Goal: Task Accomplishment & Management: Manage account settings

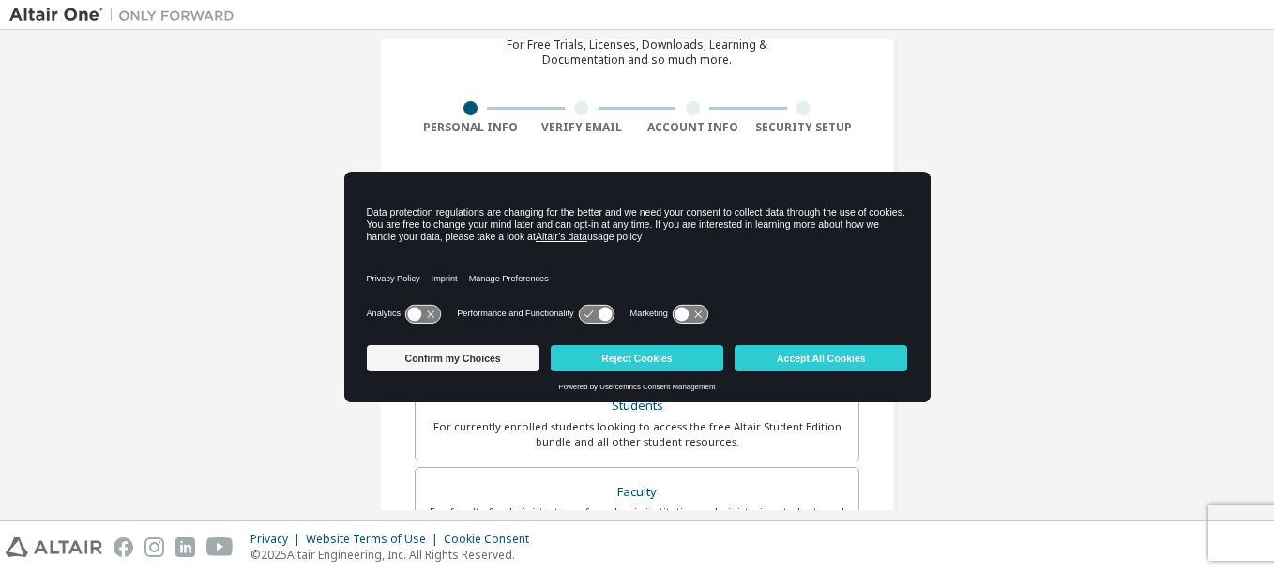
scroll to position [281, 0]
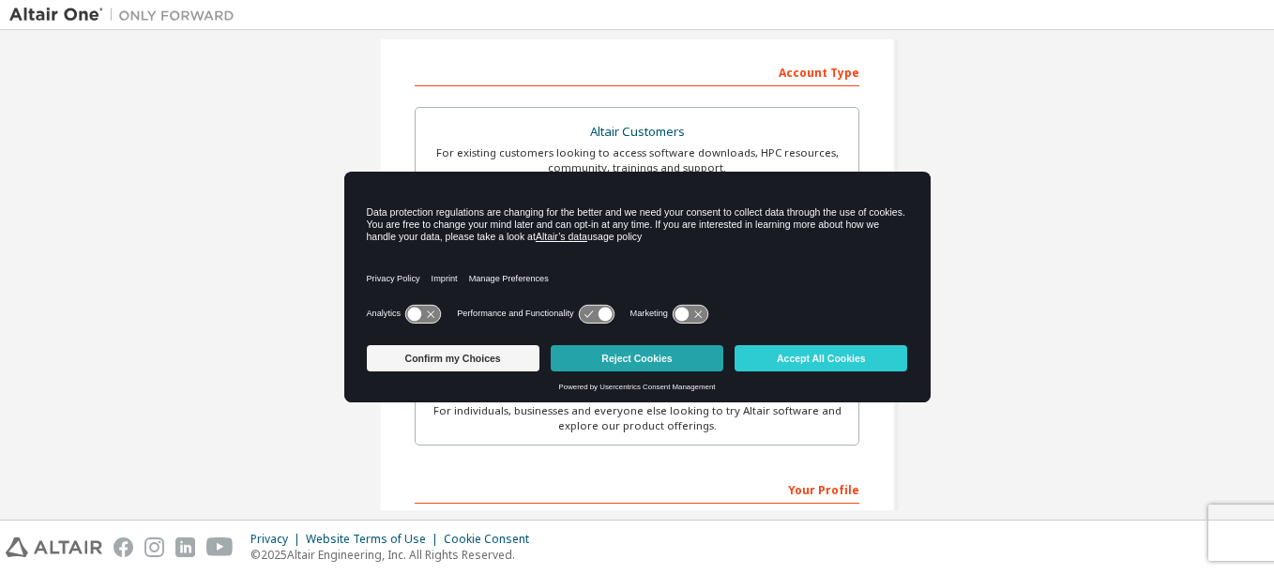
click at [592, 345] on button "Reject Cookies" at bounding box center [637, 358] width 173 height 26
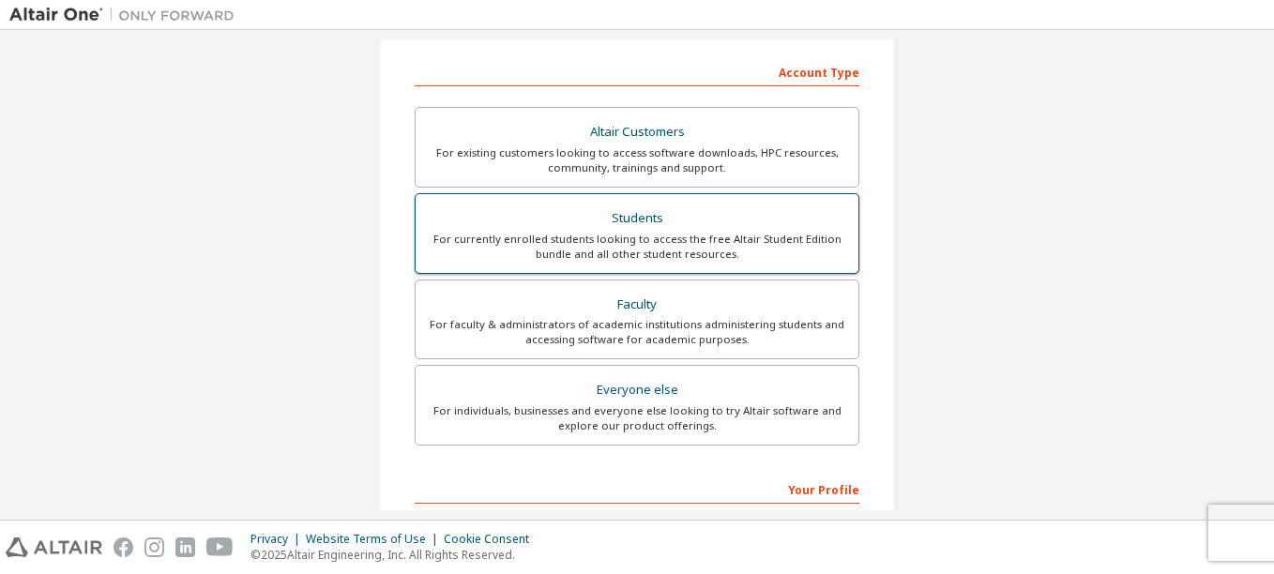
click at [659, 246] on div "For currently enrolled students looking to access the free Altair Student Editi…" at bounding box center [637, 247] width 420 height 30
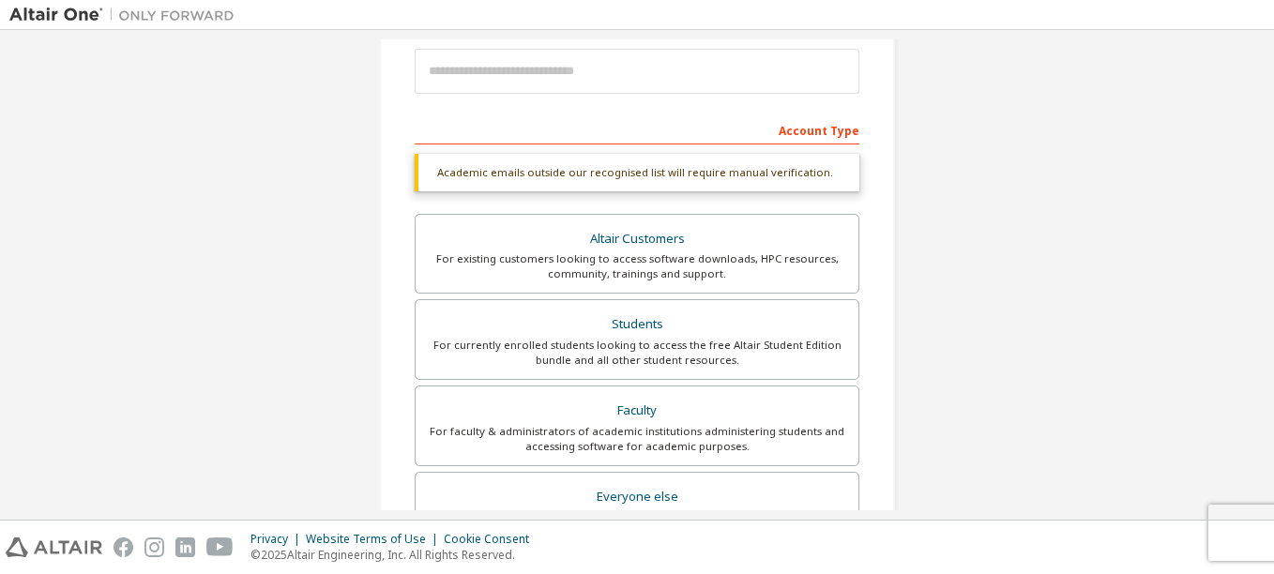
scroll to position [94, 0]
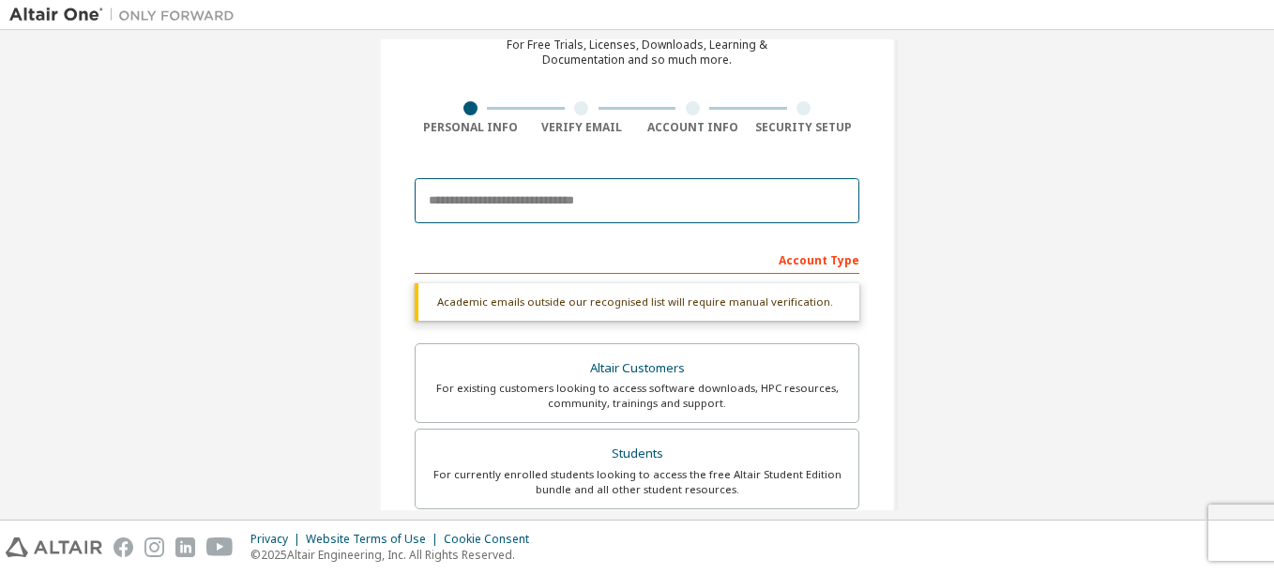
click at [596, 207] on input "email" at bounding box center [637, 200] width 445 height 45
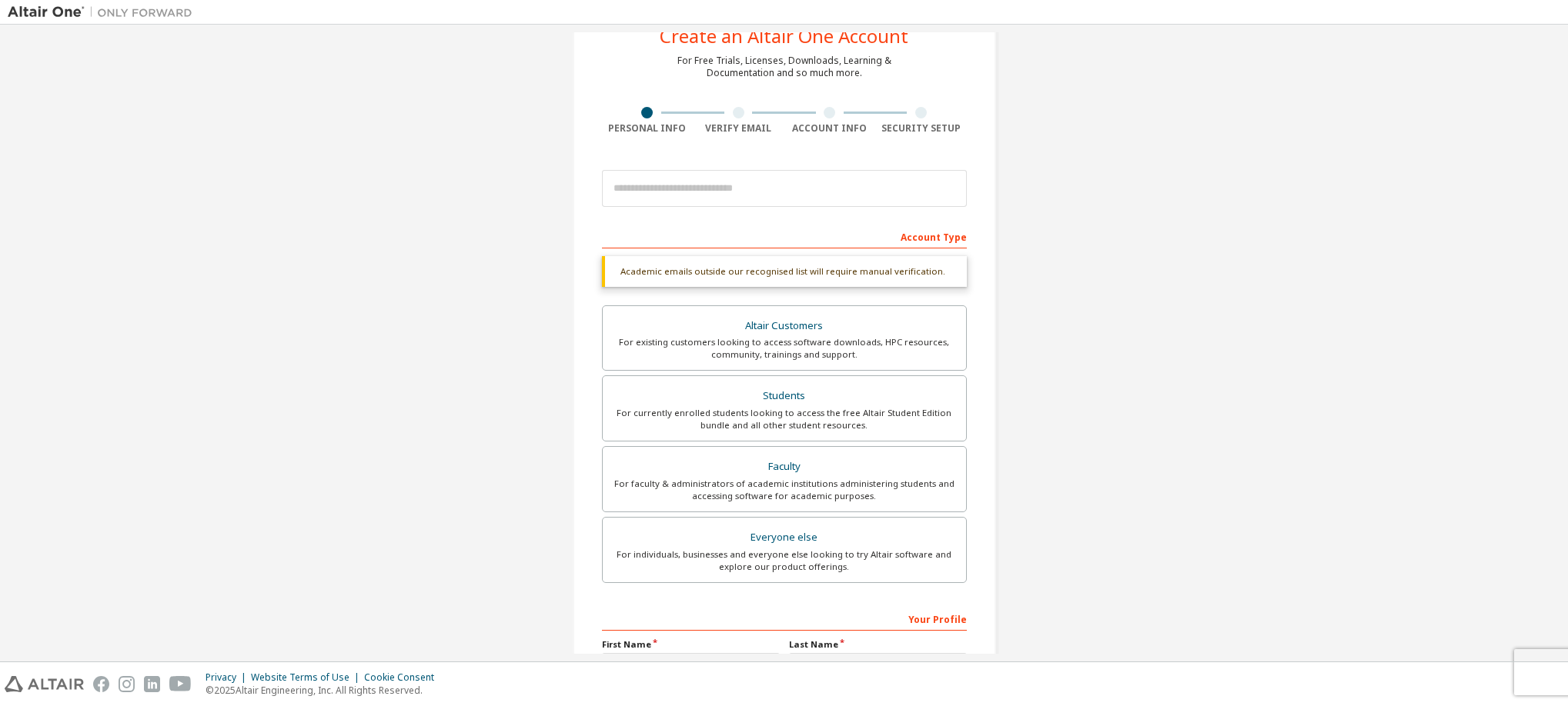
scroll to position [52, 0]
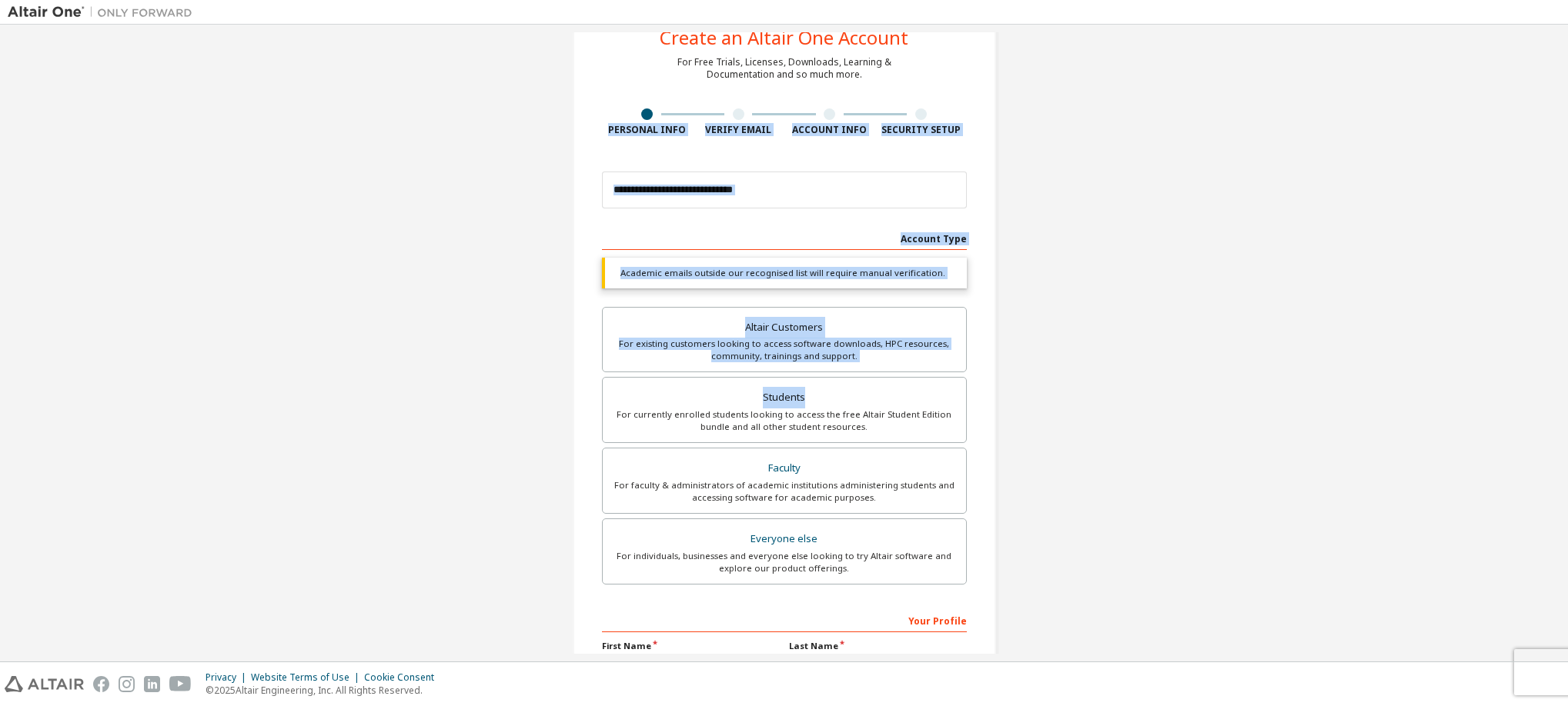
drag, startPoint x: 523, startPoint y: 25, endPoint x: 1033, endPoint y: 377, distance: 619.7
click at [1033, 377] on div "Create an Altair One Account For Free Trials, Licenses, Downloads, Learning & D…" at bounding box center [784, 343] width 1568 height 637
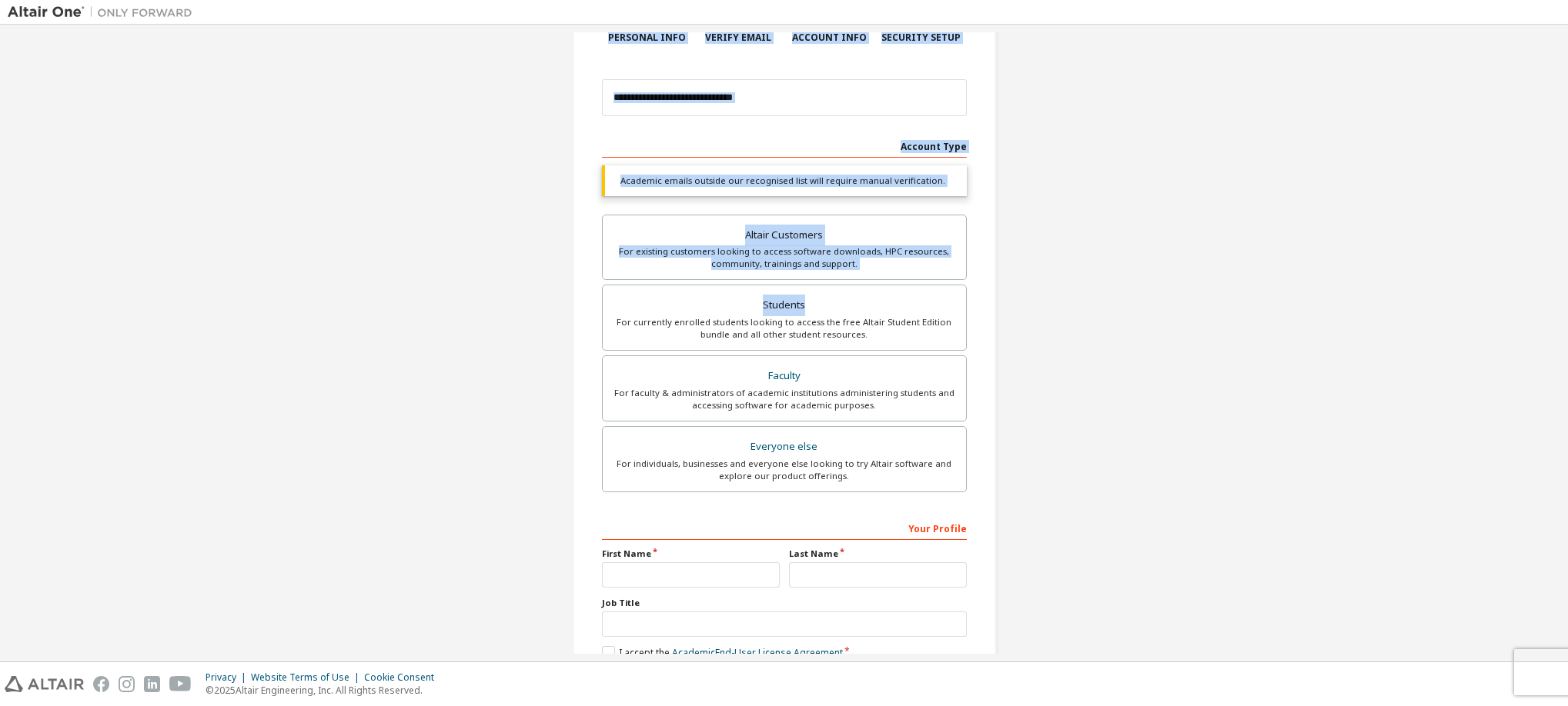
scroll to position [240, 0]
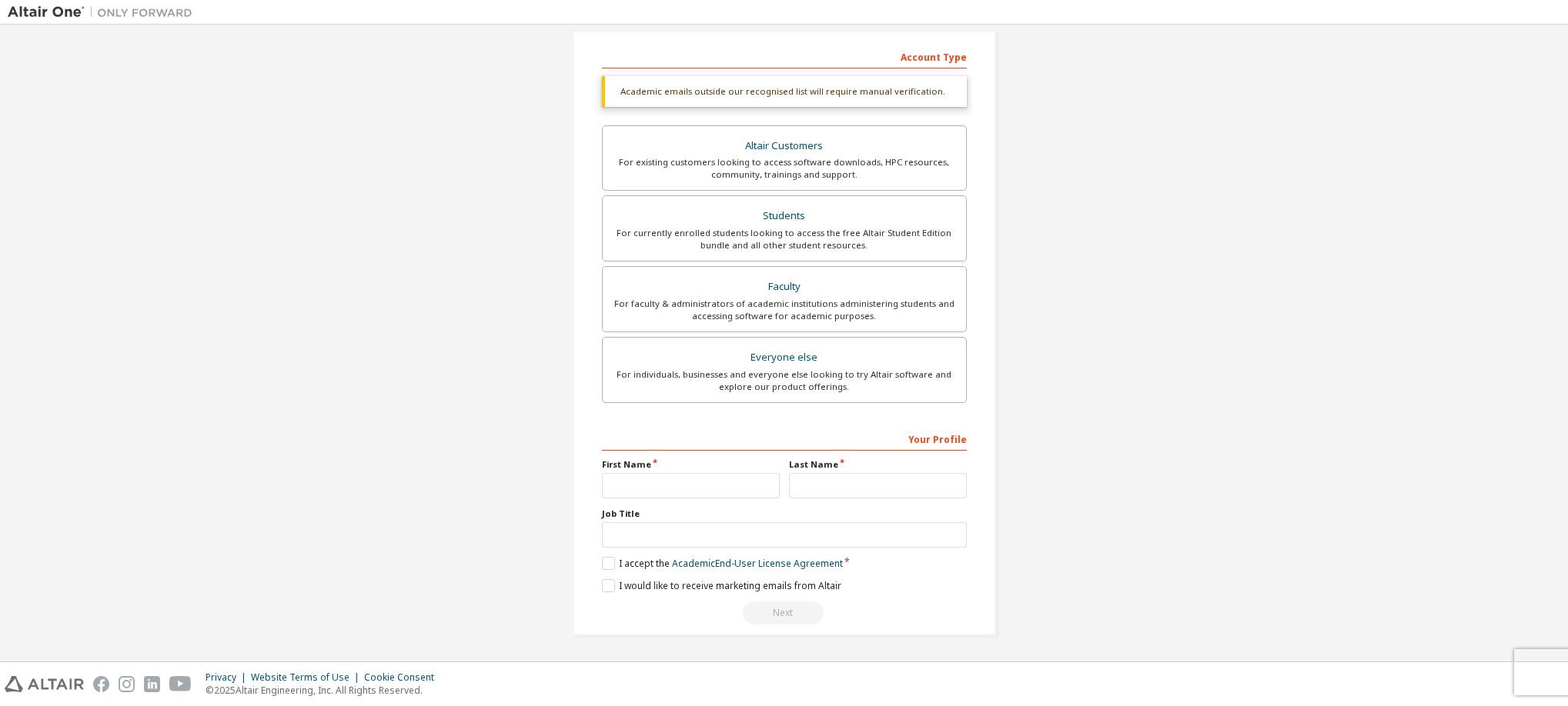
click at [1045, 397] on div "Create an Altair One Account For Free Trials, Licenses, Downloads, Learning & D…" at bounding box center [784, 226] width 1553 height 854
click at [804, 319] on label "Faculty For faculty & administrators of academic institutions administering stu…" at bounding box center [784, 299] width 365 height 66
drag, startPoint x: 802, startPoint y: 319, endPoint x: 687, endPoint y: 286, distance: 119.6
click at [687, 287] on div "Faculty" at bounding box center [784, 287] width 345 height 21
click at [802, 362] on div "Everyone else" at bounding box center [784, 358] width 345 height 21
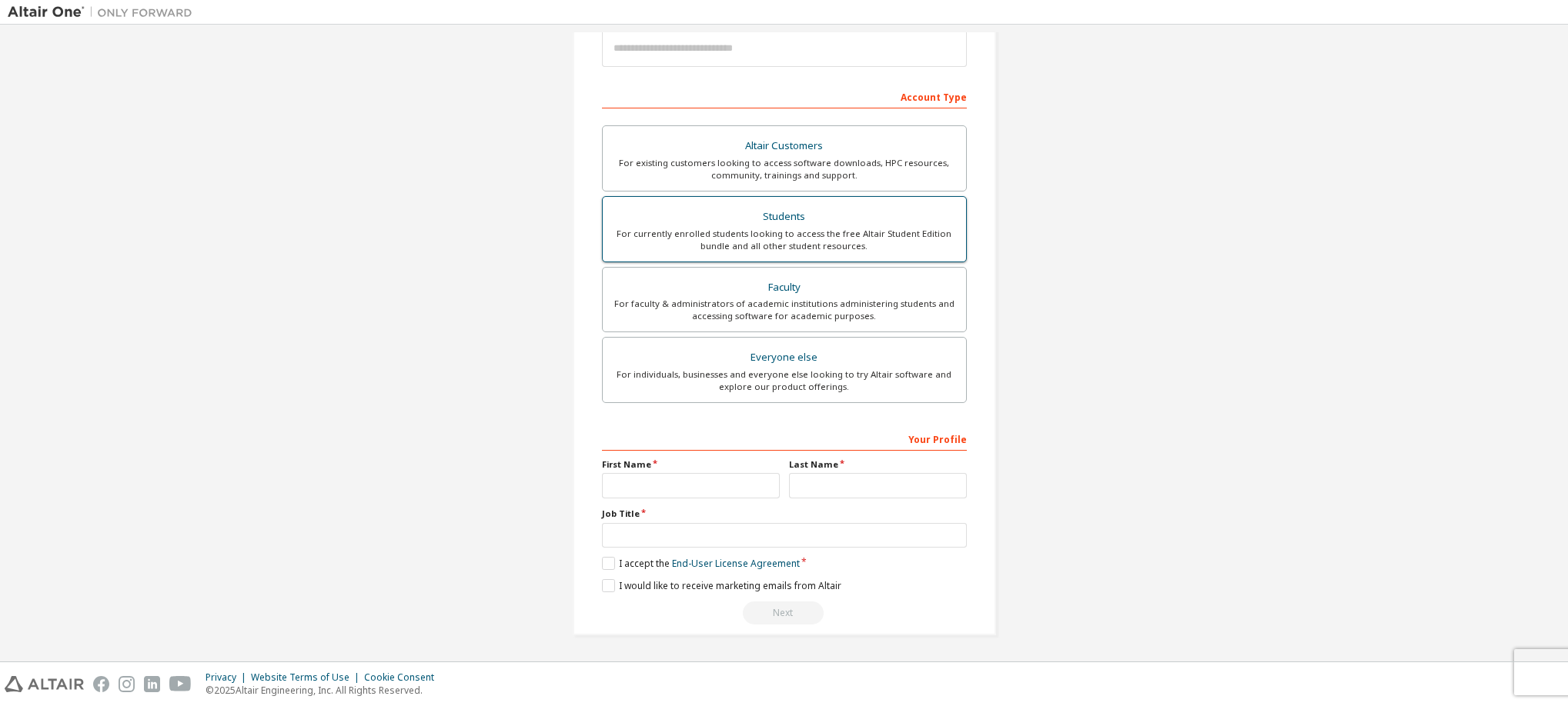
click at [797, 213] on div "Students" at bounding box center [784, 216] width 345 height 21
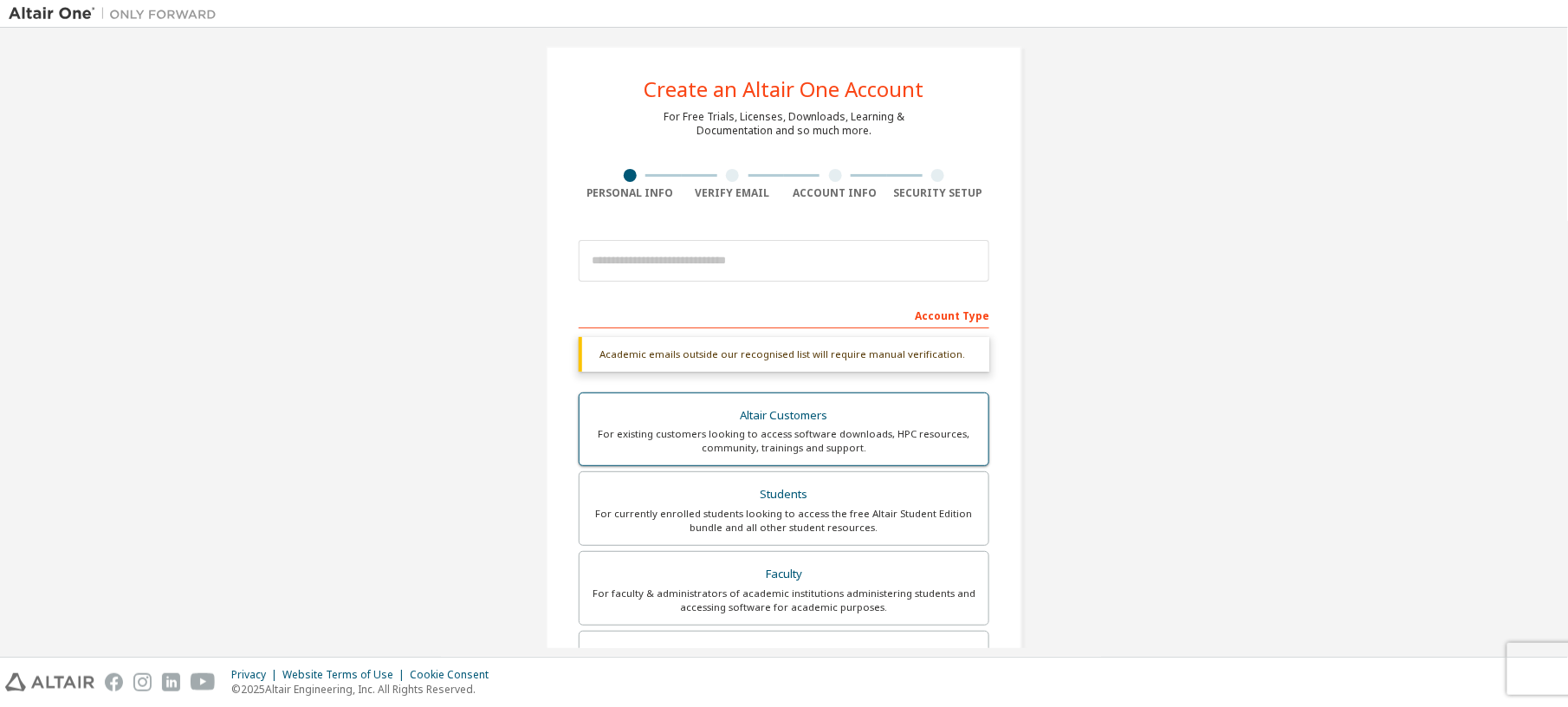
scroll to position [0, 0]
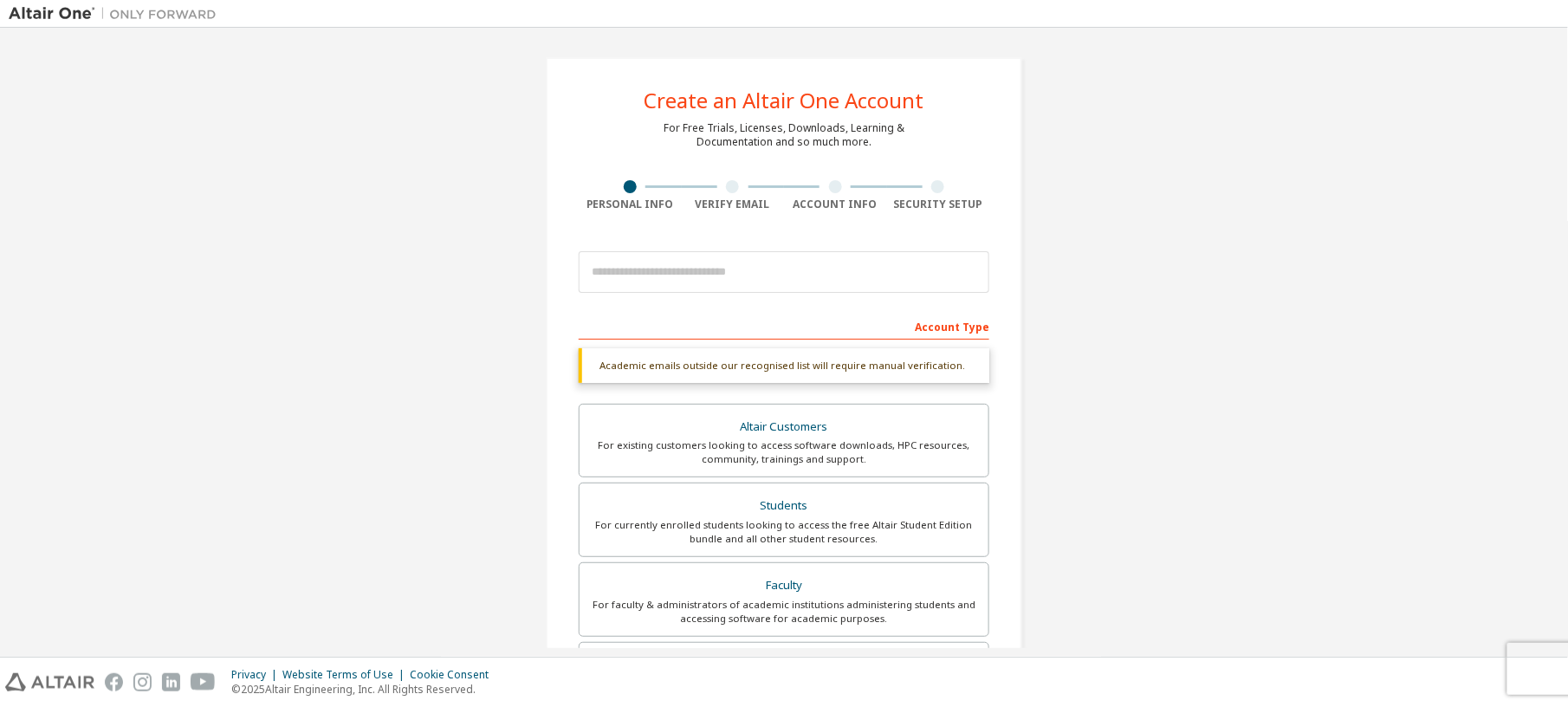
click at [1106, 175] on div "Create an Altair One Account For Free Trials, Licenses, Downloads, Learning & D…" at bounding box center [784, 517] width 1551 height 962
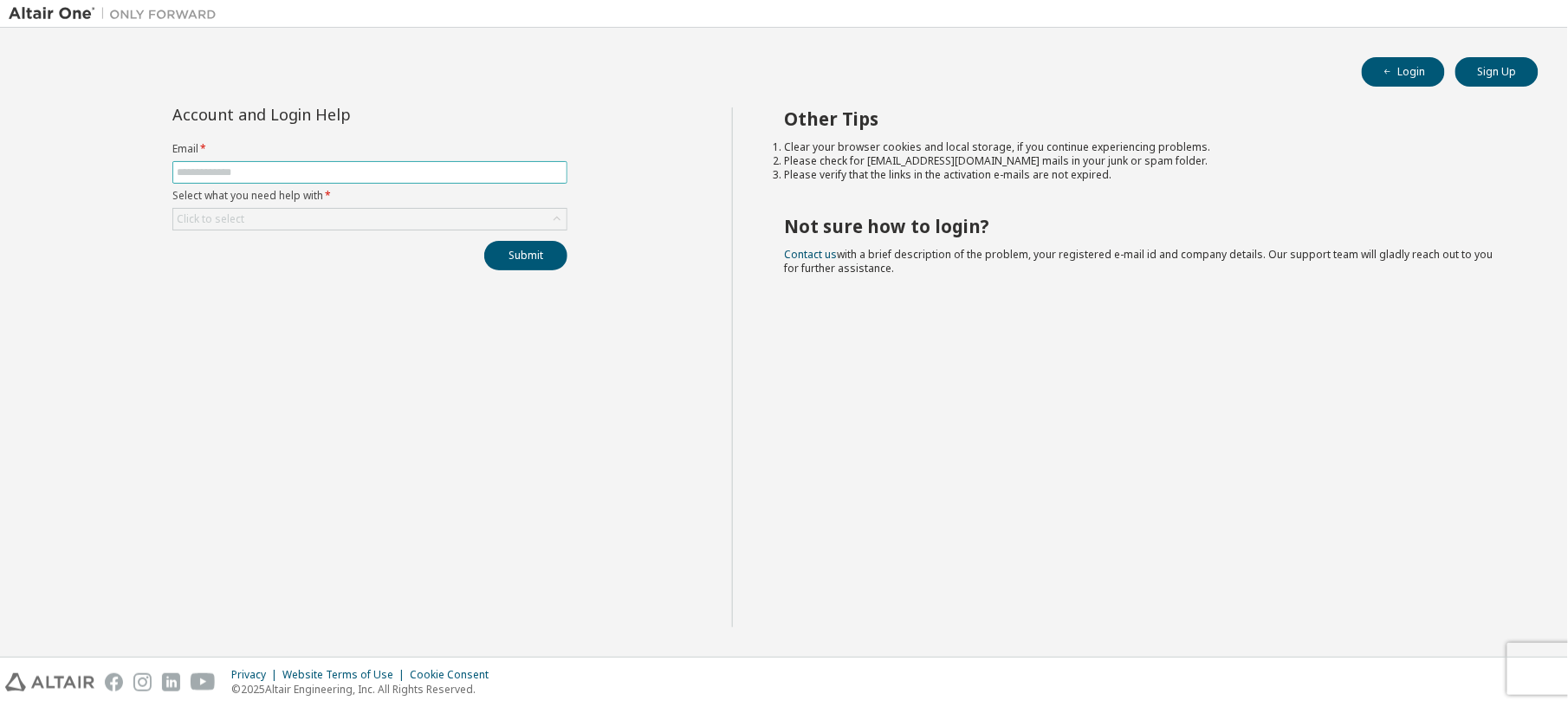
click at [350, 170] on input "text" at bounding box center [369, 172] width 386 height 14
click at [344, 230] on div "Click to select" at bounding box center [370, 219] width 393 height 21
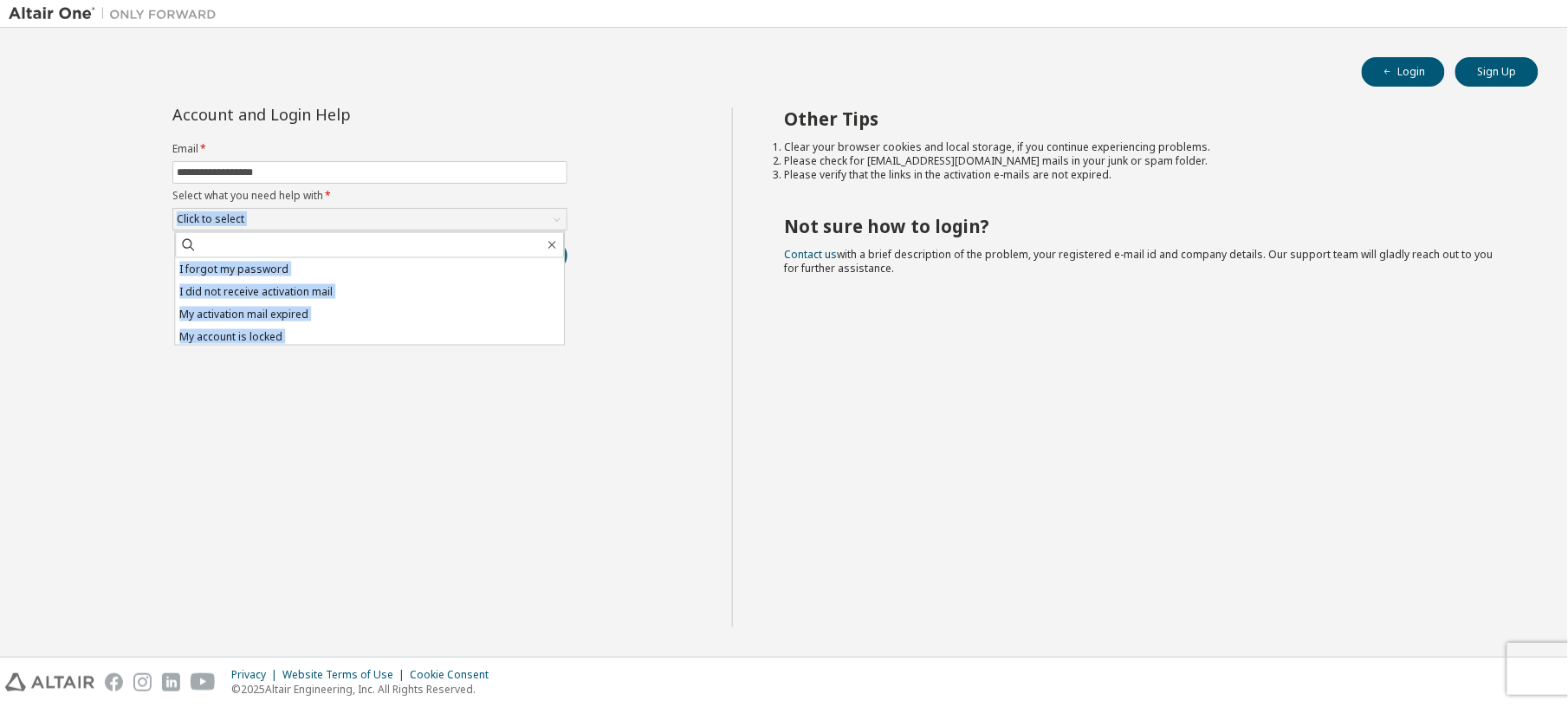
drag, startPoint x: 344, startPoint y: 230, endPoint x: 249, endPoint y: 271, distance: 103.5
click at [249, 271] on li "I forgot my password" at bounding box center [369, 270] width 389 height 22
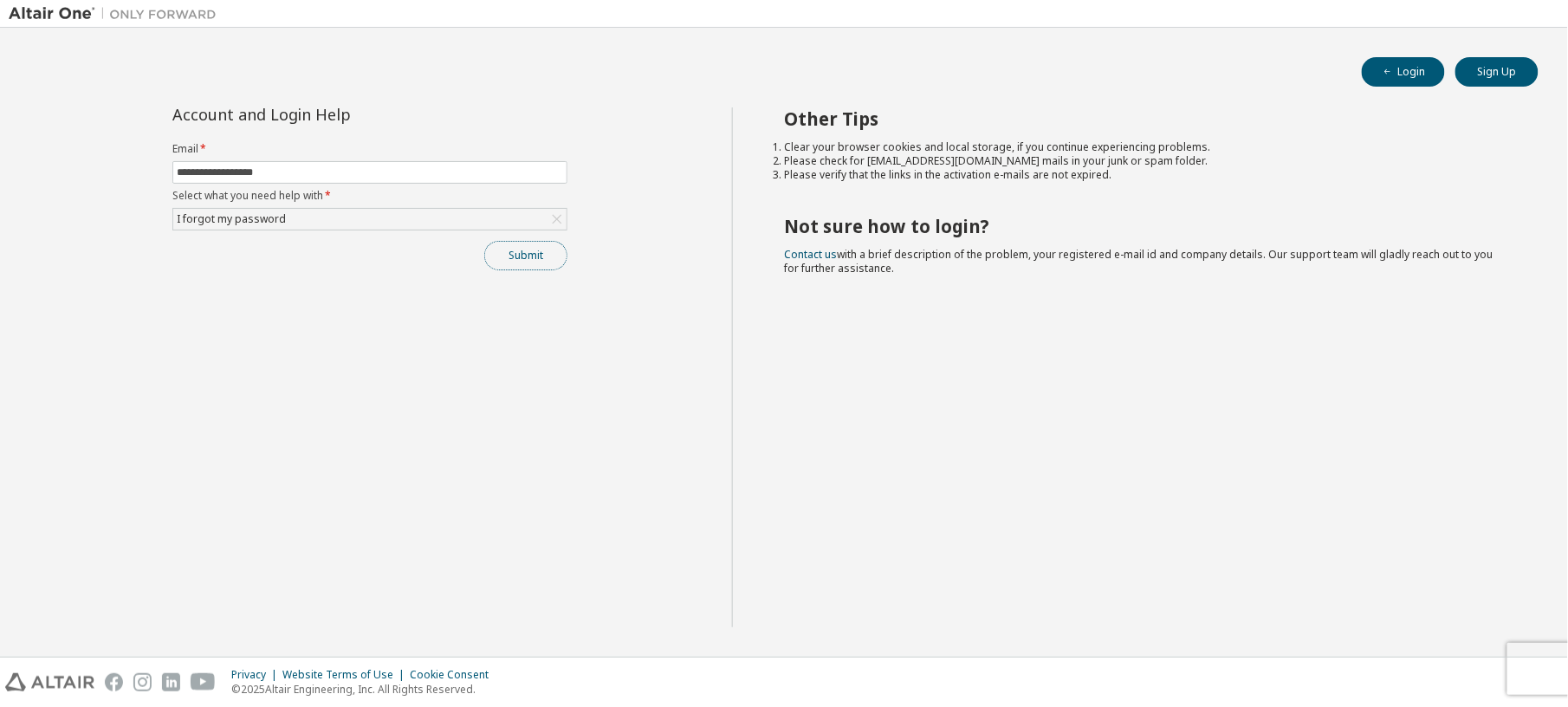
click at [511, 259] on button "Submit" at bounding box center [525, 256] width 83 height 30
click at [331, 171] on input "**********" at bounding box center [369, 172] width 386 height 14
click at [510, 269] on button "Submit" at bounding box center [525, 256] width 83 height 30
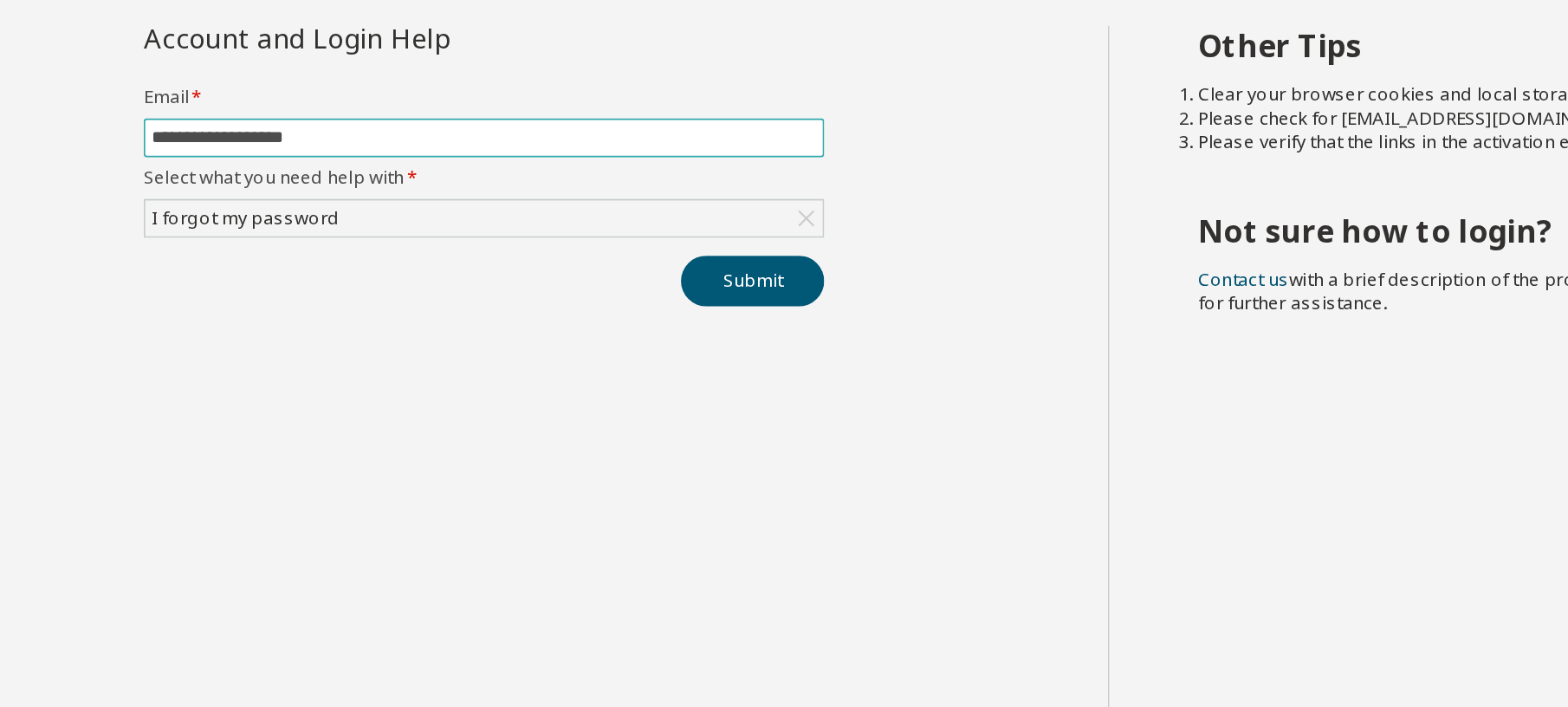
click at [327, 162] on span "**********" at bounding box center [370, 173] width 395 height 22
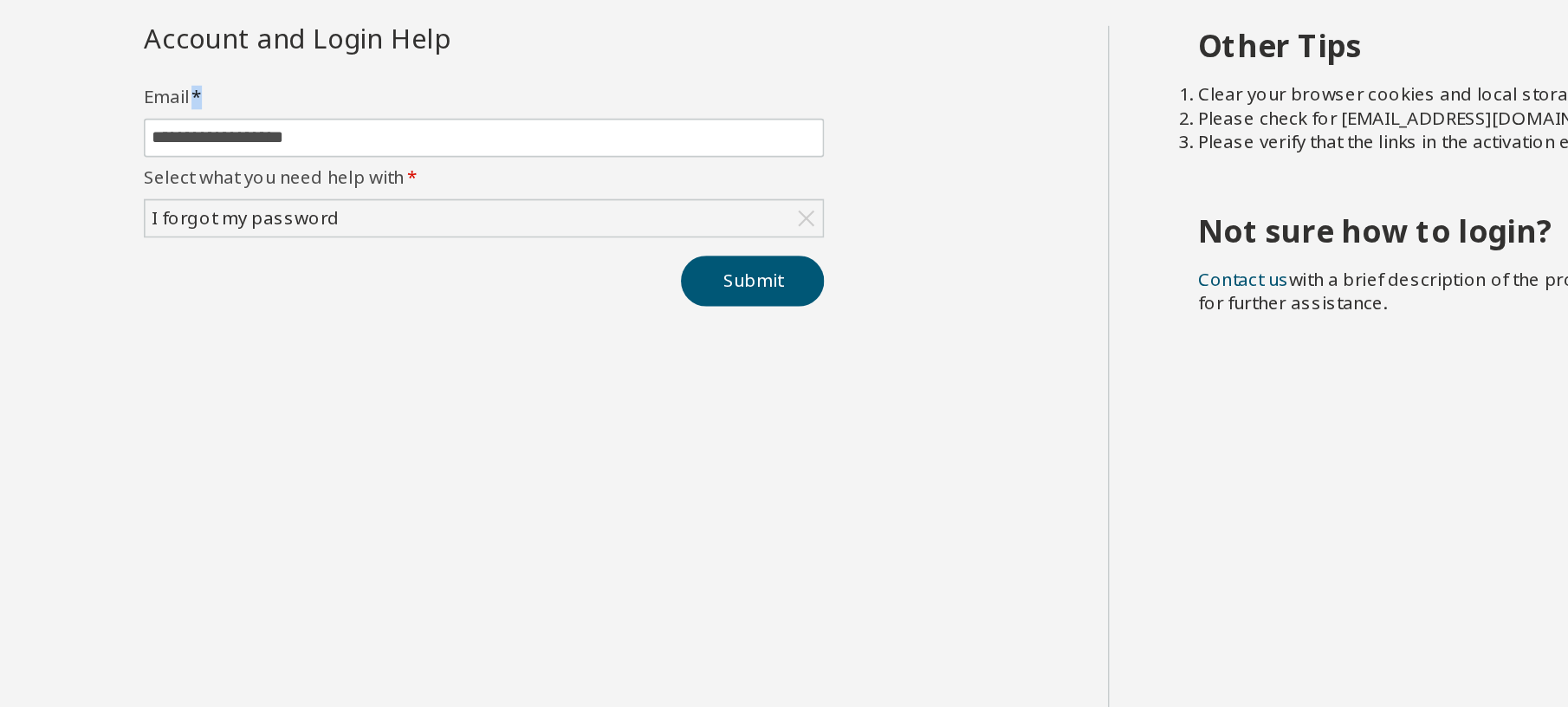
drag, startPoint x: 327, startPoint y: 162, endPoint x: 145, endPoint y: 162, distance: 182.0
click at [145, 162] on div "**********" at bounding box center [369, 366] width 723 height 520
copy span "*"
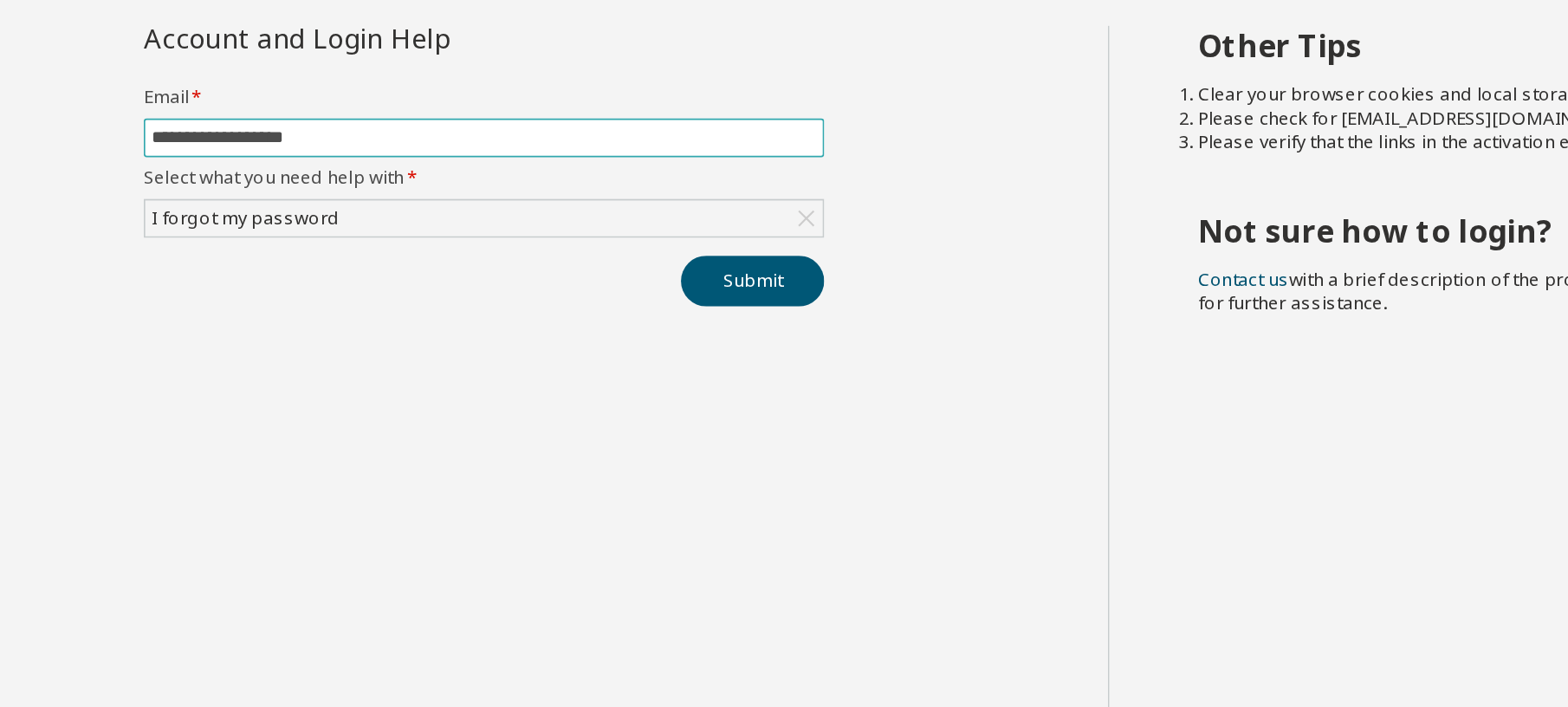
click at [310, 179] on input "**********" at bounding box center [369, 172] width 386 height 14
type input "*"
type input "**********"
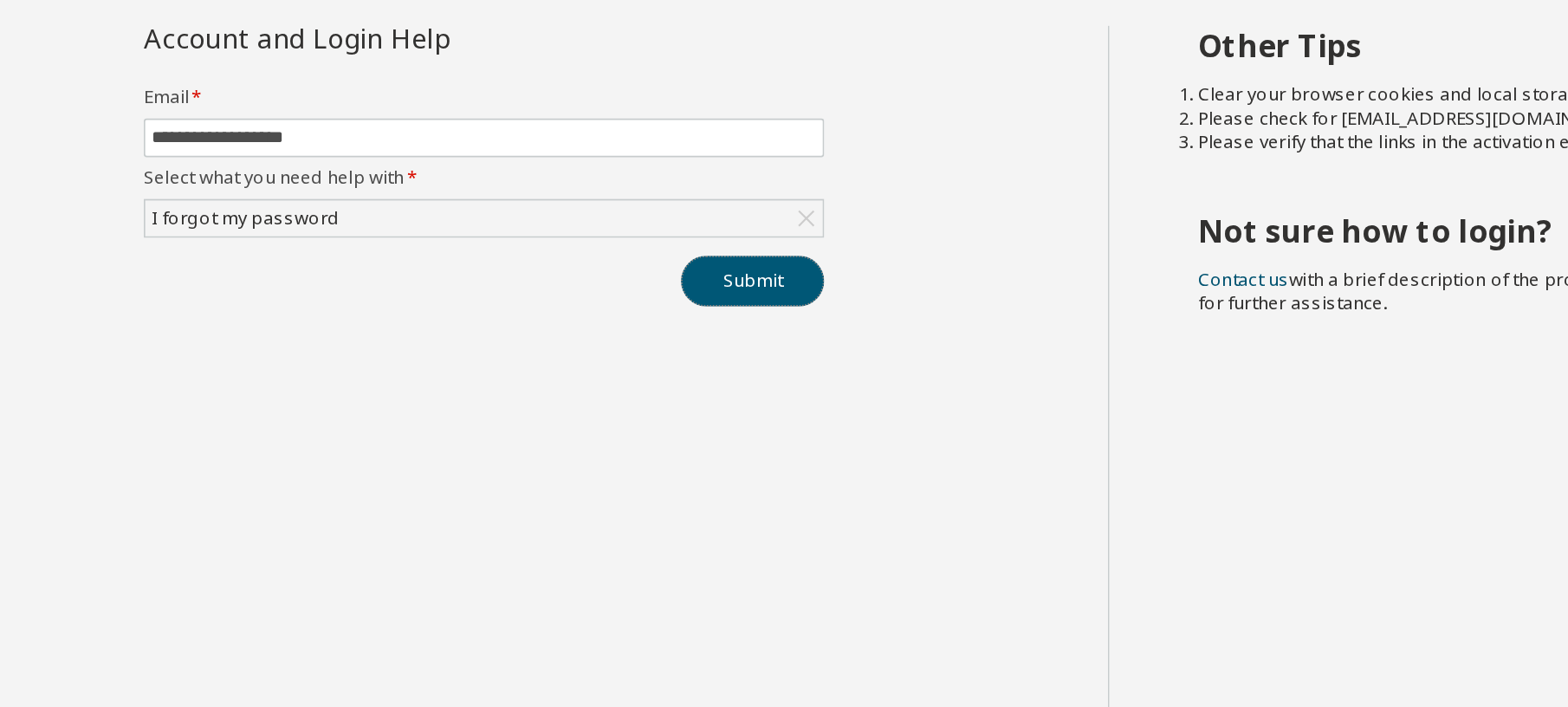
click at [526, 254] on button "Submit" at bounding box center [525, 256] width 83 height 30
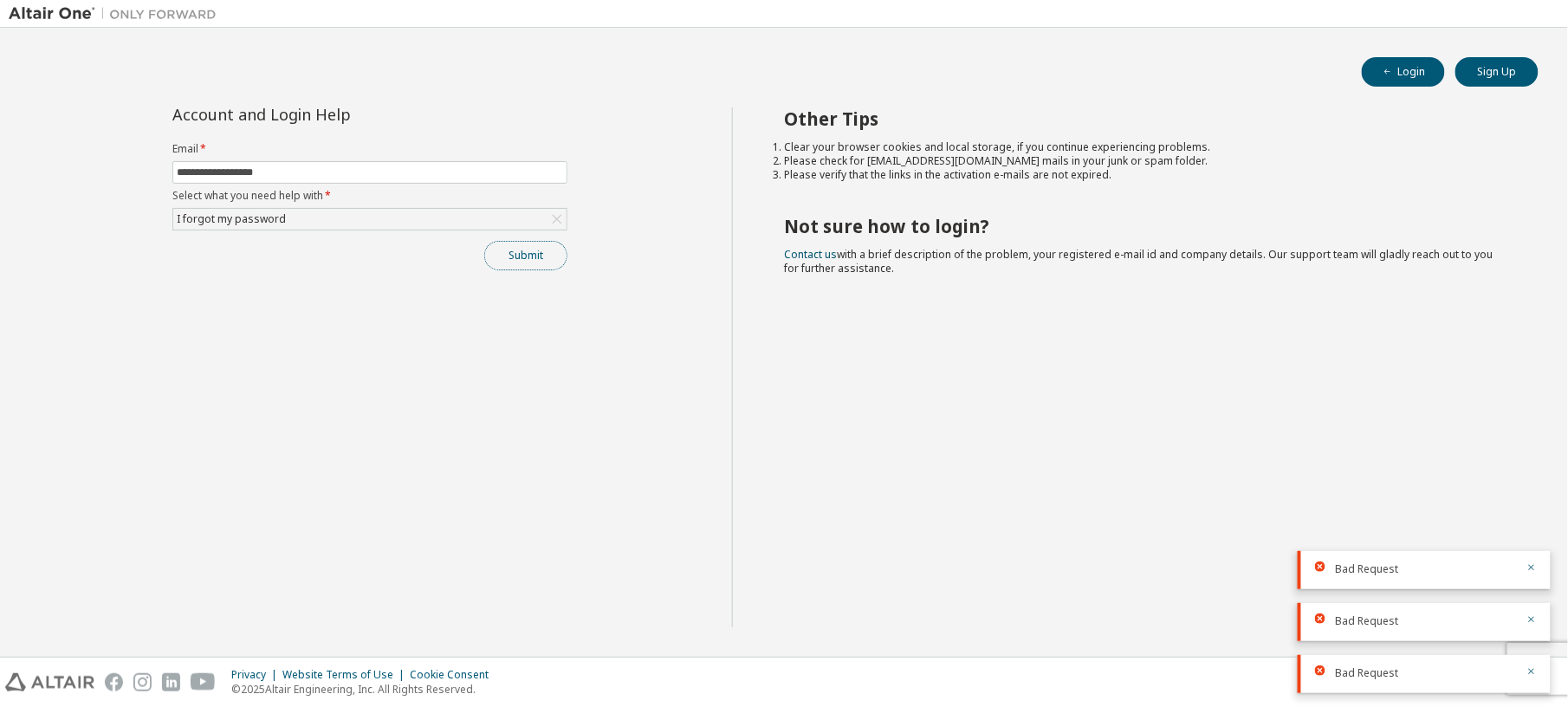
click at [520, 255] on button "Submit" at bounding box center [525, 256] width 83 height 30
click at [471, 230] on div "I forgot my password" at bounding box center [370, 219] width 393 height 21
